Goal: Download file/media

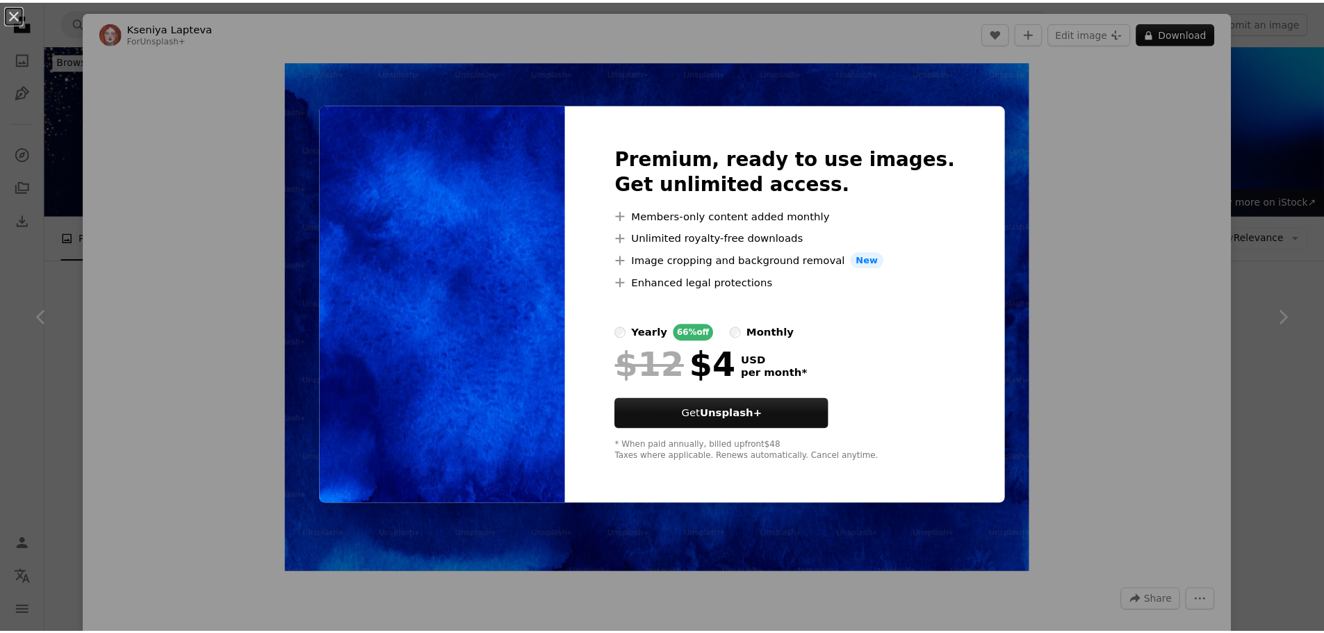
scroll to position [1321, 0]
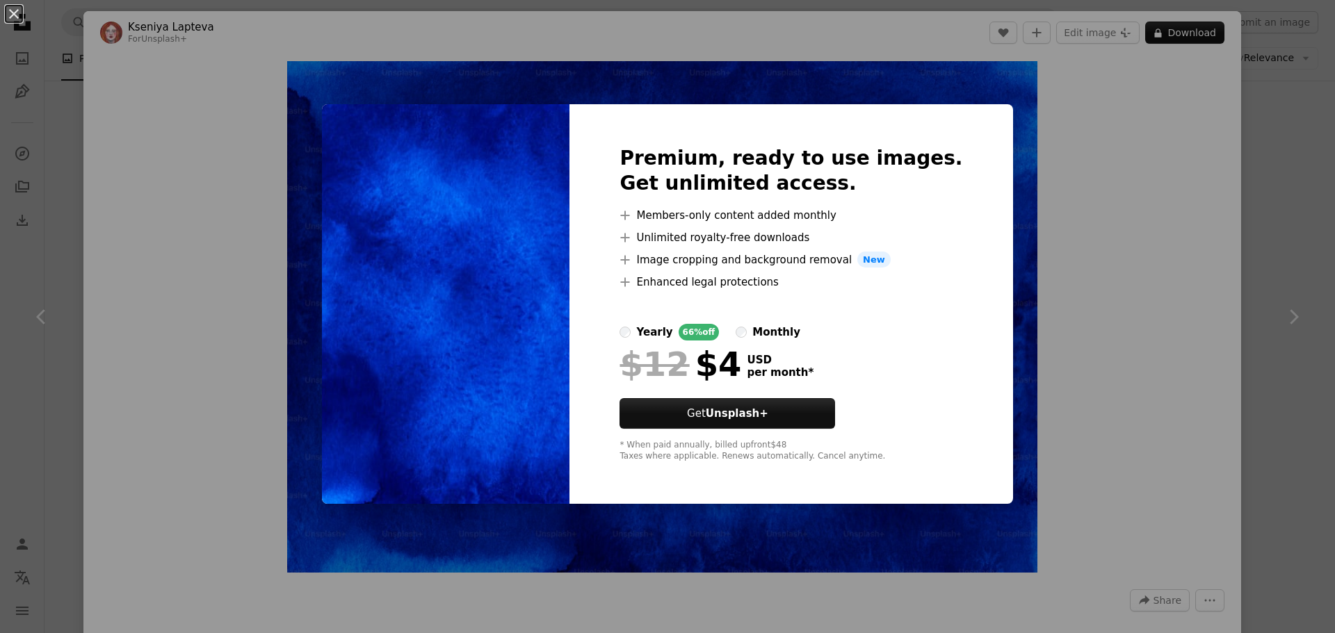
click at [1077, 204] on div "An X shape Premium, ready to use images. Get unlimited access. A plus sign Memb…" at bounding box center [667, 316] width 1335 height 633
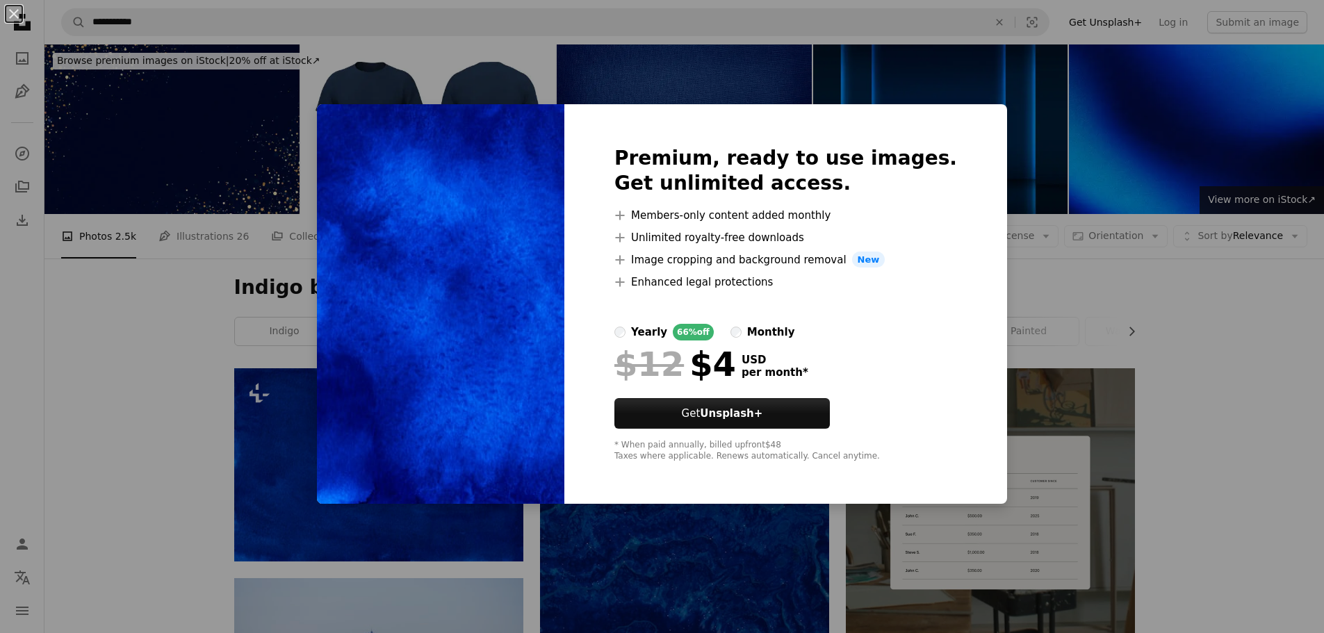
scroll to position [1182, 0]
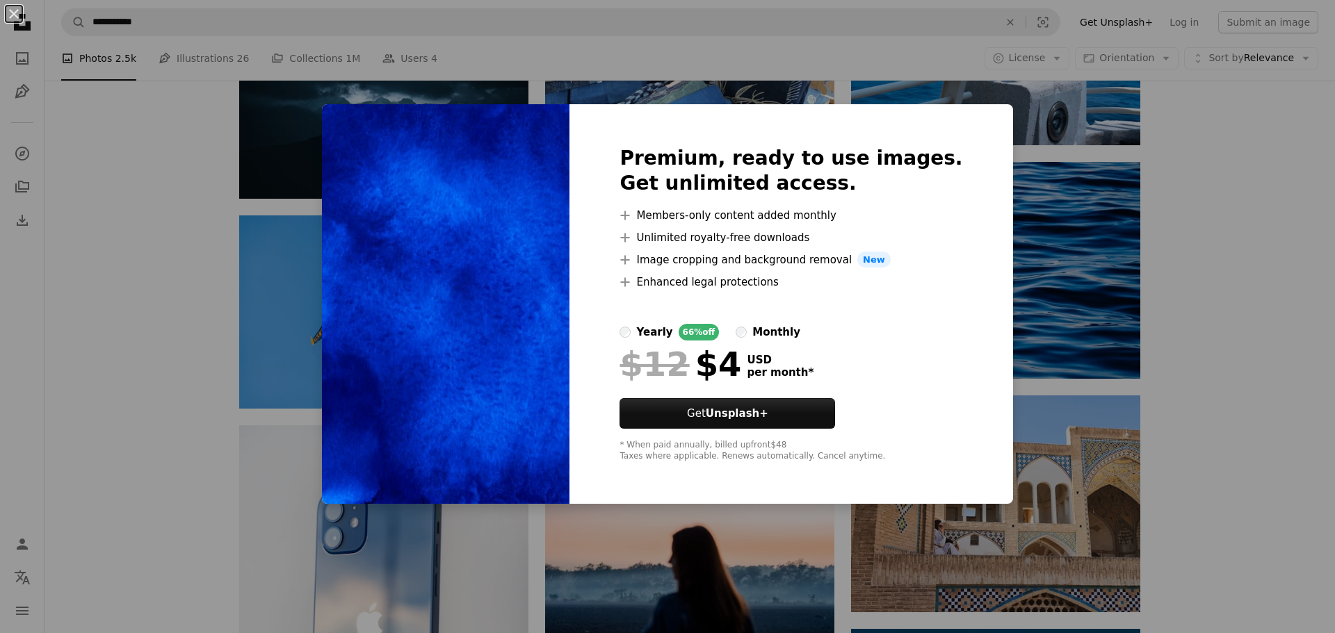
click at [190, 257] on div "An X shape Premium, ready to use images. Get unlimited access. A plus sign Memb…" at bounding box center [667, 316] width 1335 height 633
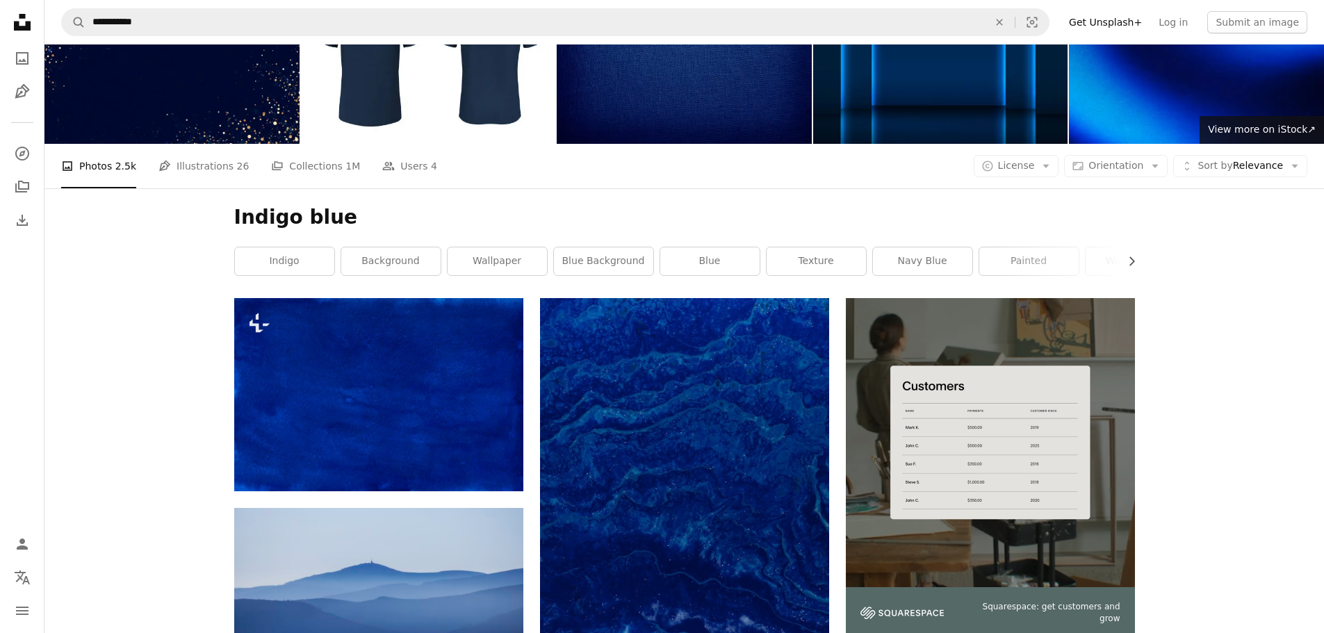
scroll to position [0, 0]
